Goal: Task Accomplishment & Management: Manage account settings

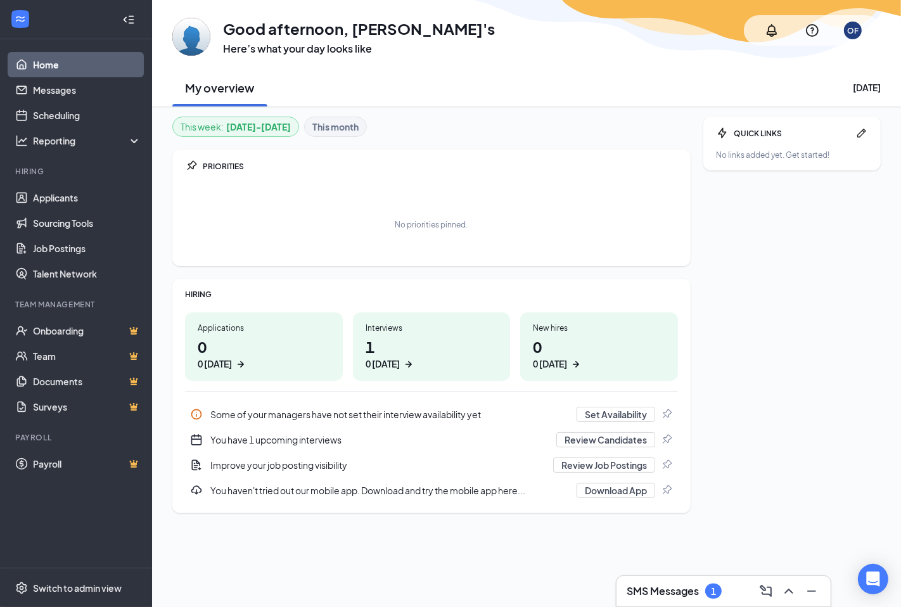
click at [375, 353] on h1 "1 0 [DATE]" at bounding box center [431, 353] width 132 height 35
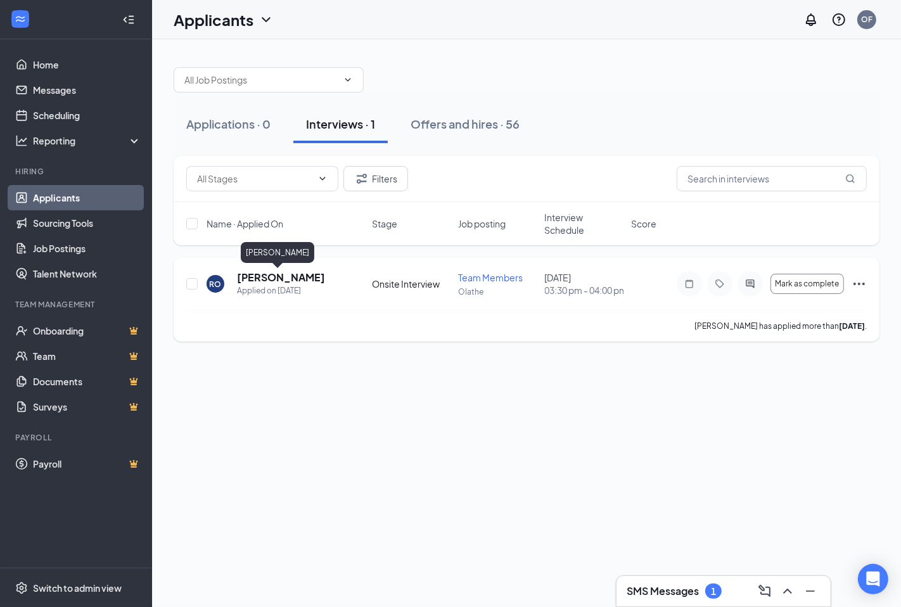
click at [282, 277] on h5 "[PERSON_NAME]" at bounding box center [281, 277] width 88 height 14
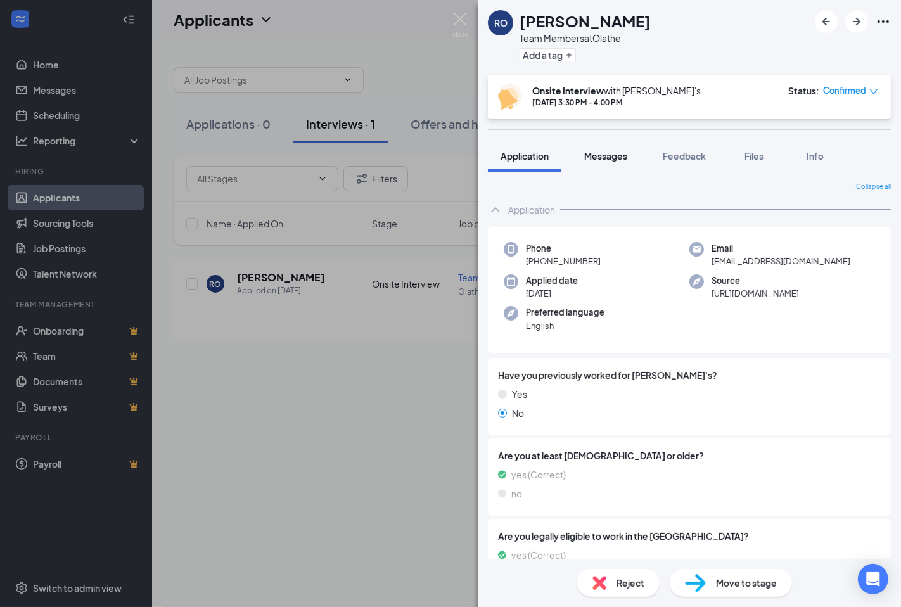
click at [619, 148] on button "Messages" at bounding box center [605, 156] width 68 height 32
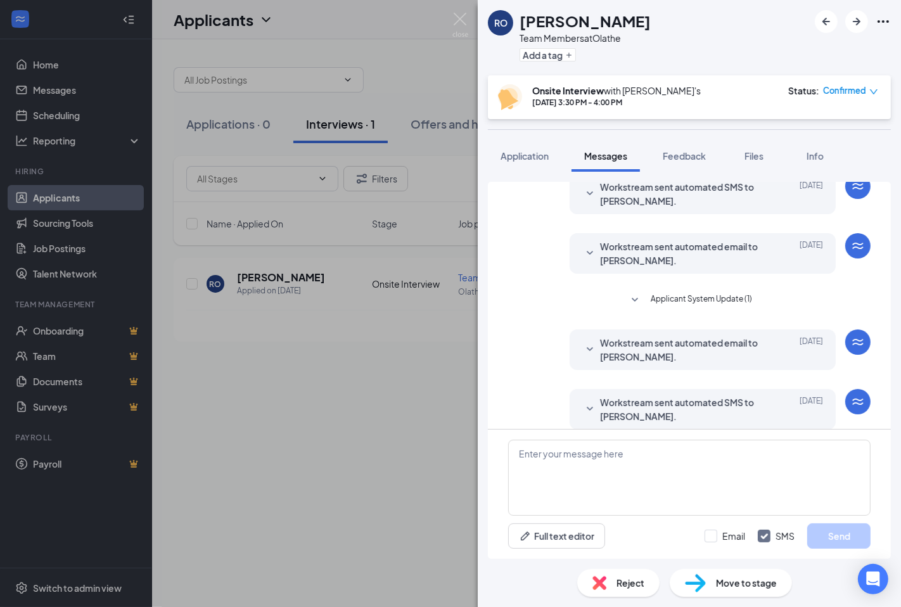
scroll to position [60, 0]
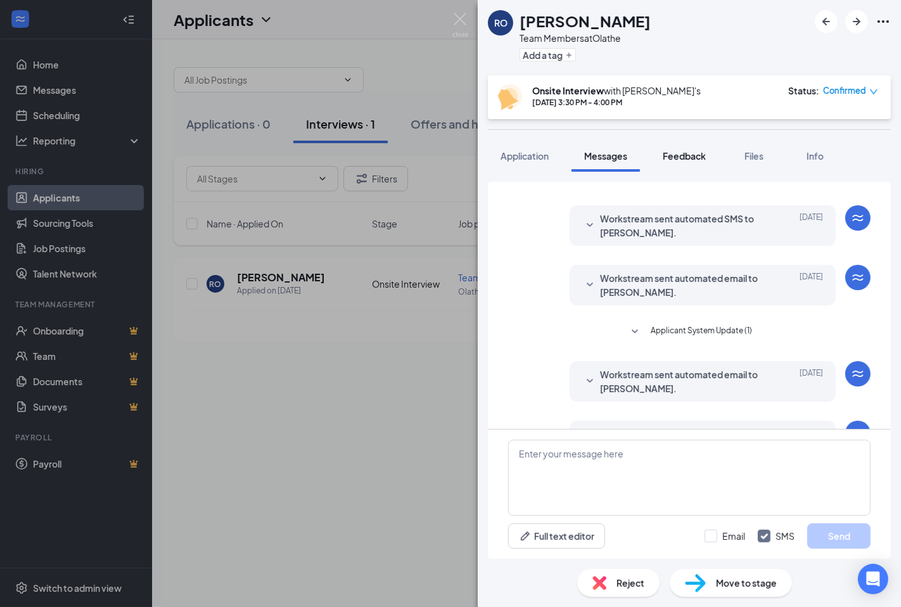
click at [678, 151] on span "Feedback" at bounding box center [683, 155] width 43 height 11
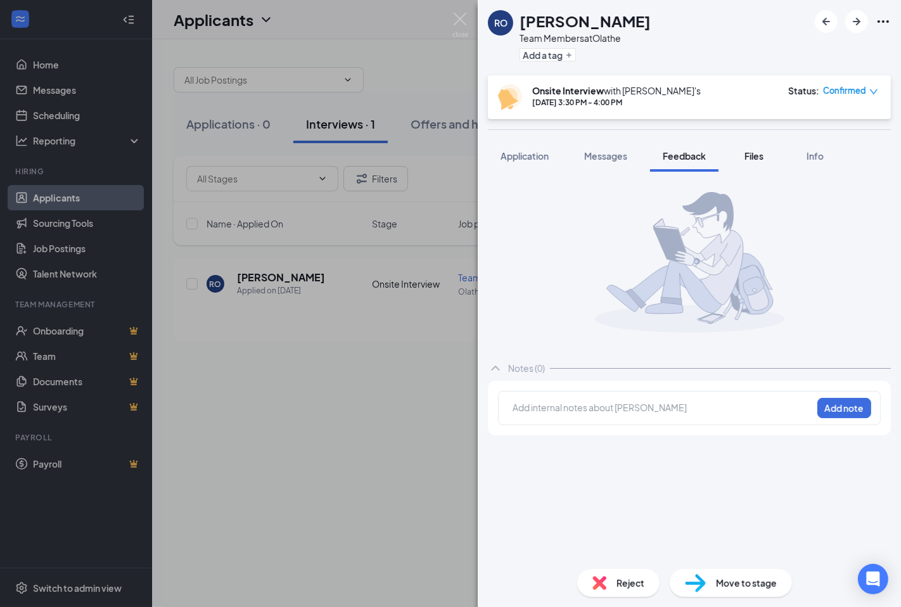
click at [742, 155] on div "Files" at bounding box center [753, 155] width 25 height 13
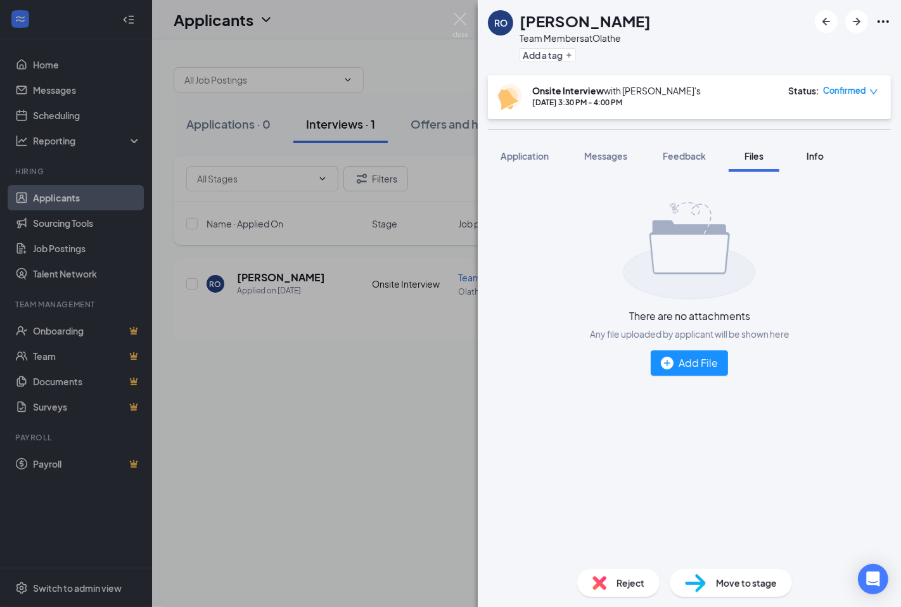
click at [795, 156] on button "Info" at bounding box center [814, 156] width 51 height 32
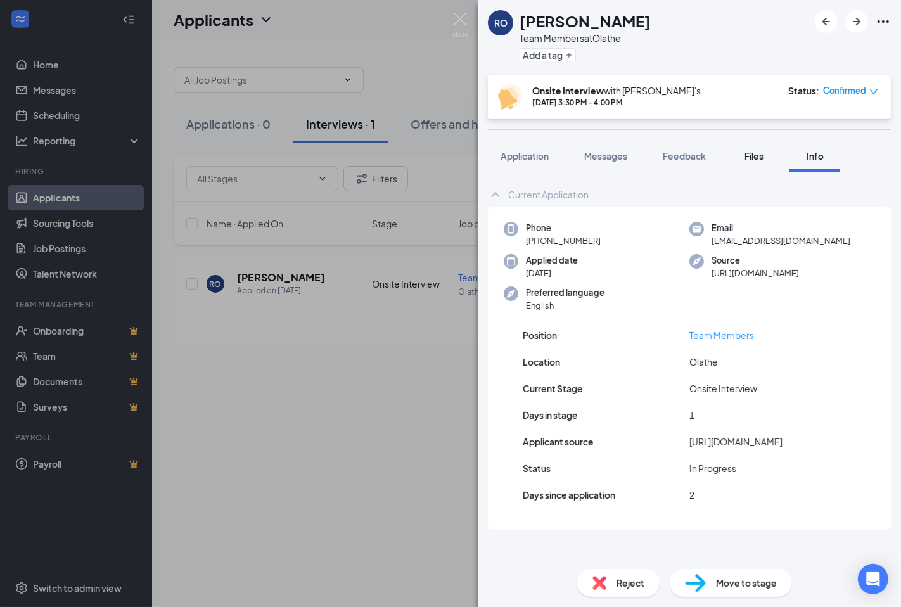
click at [768, 148] on button "Files" at bounding box center [753, 156] width 51 height 32
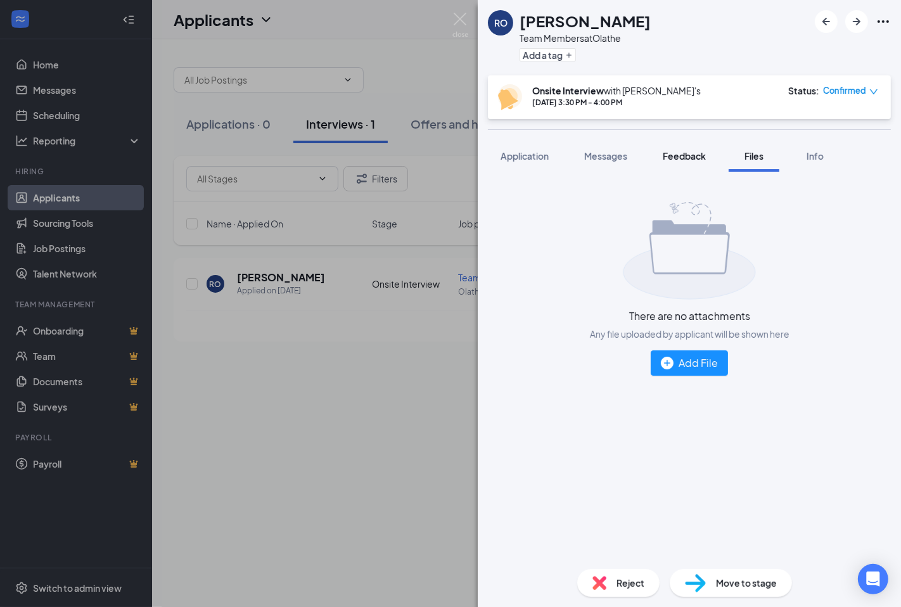
click at [687, 163] on button "Feedback" at bounding box center [684, 156] width 68 height 32
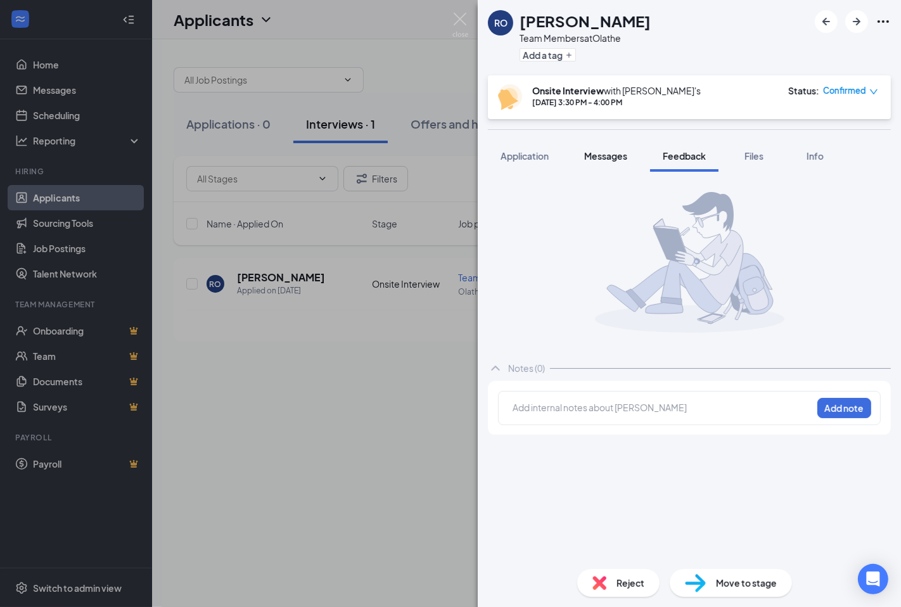
click at [602, 161] on span "Messages" at bounding box center [605, 155] width 43 height 11
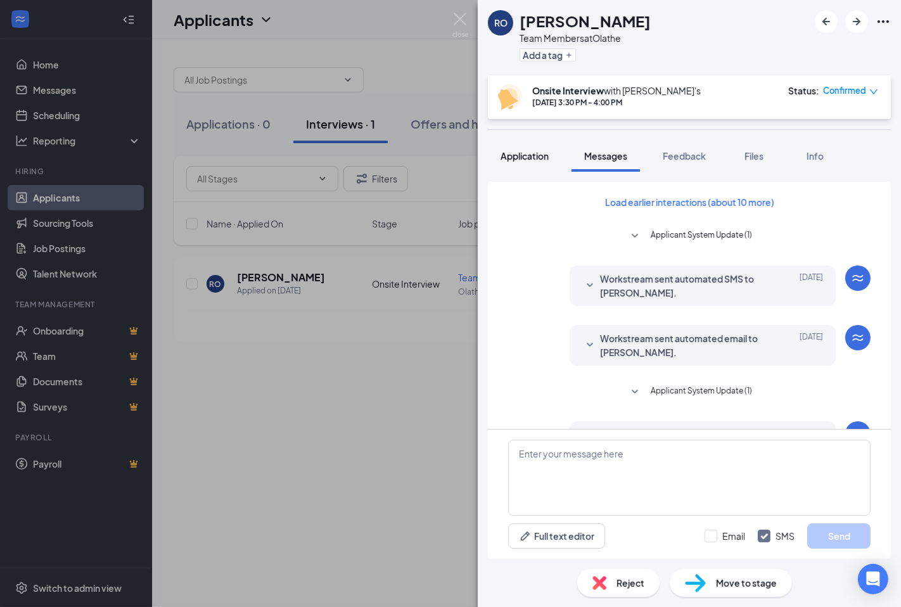
click at [548, 158] on span "Application" at bounding box center [524, 155] width 48 height 11
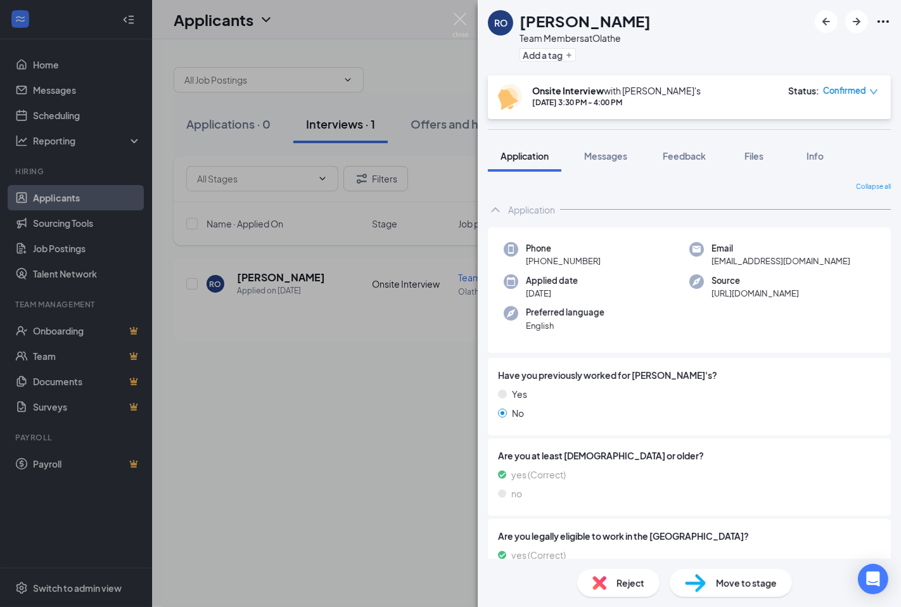
click at [889, 22] on icon "Ellipses" at bounding box center [882, 21] width 15 height 15
click at [783, 47] on link "View full application" at bounding box center [813, 49] width 137 height 13
